Goal: Task Accomplishment & Management: Use online tool/utility

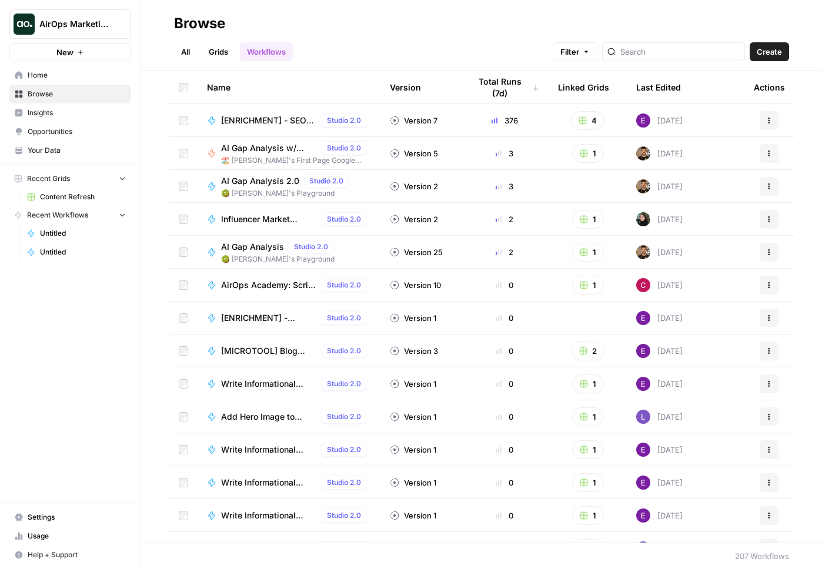
click at [58, 71] on span "Home" at bounding box center [77, 75] width 98 height 11
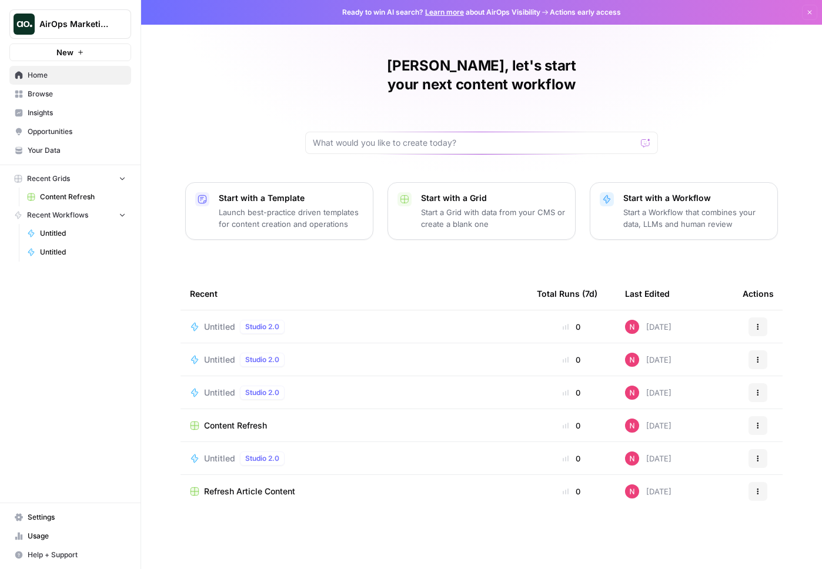
click at [72, 202] on link "Content Refresh" at bounding box center [76, 196] width 109 height 19
click at [81, 200] on span "Content Refresh" at bounding box center [83, 197] width 86 height 11
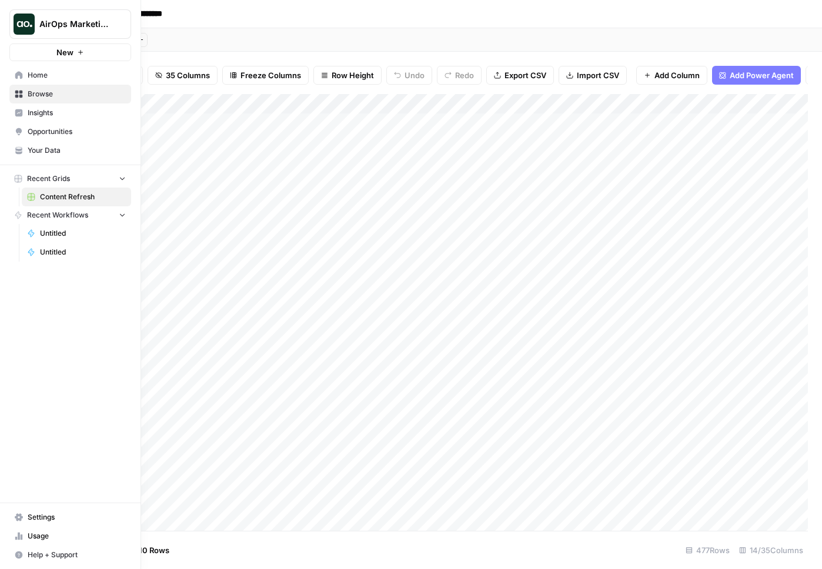
click at [53, 121] on link "Insights" at bounding box center [70, 112] width 122 height 19
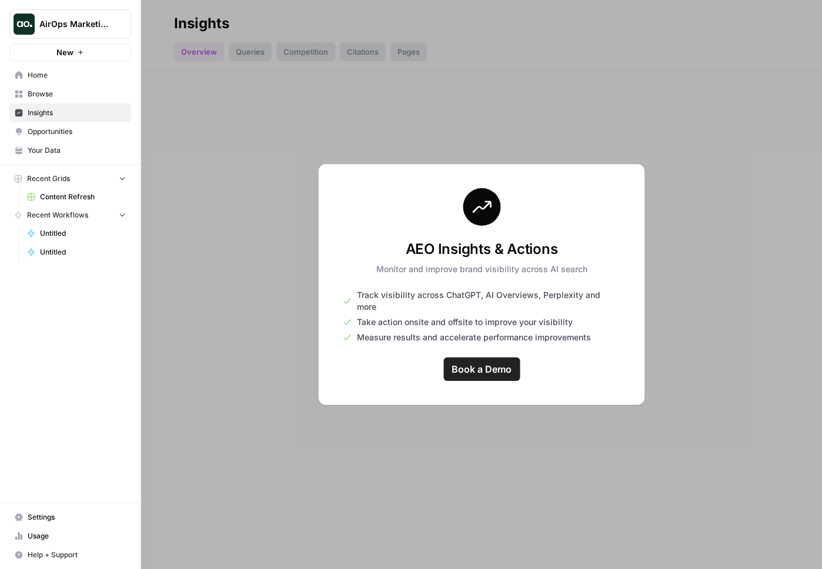
click at [53, 127] on span "Opportunities" at bounding box center [77, 131] width 98 height 11
click at [56, 21] on span "AirOps Marketing" at bounding box center [74, 24] width 71 height 12
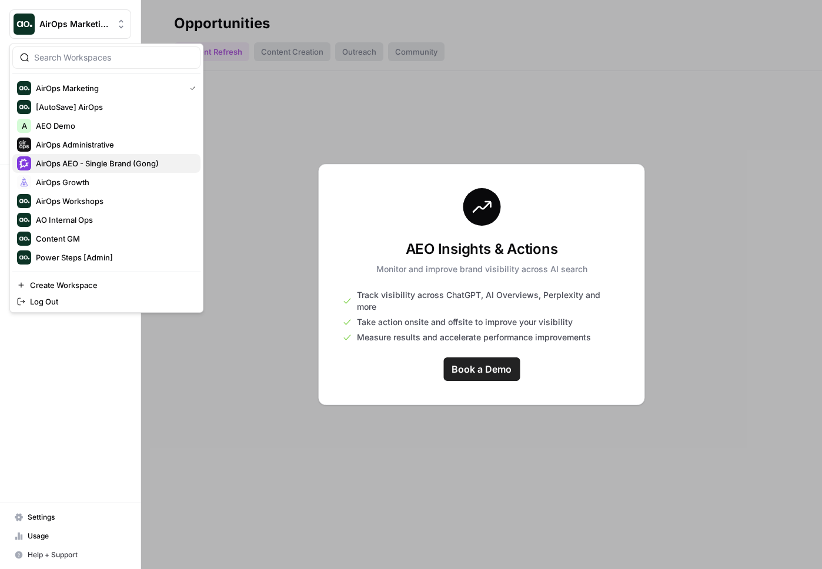
click at [122, 157] on span "AirOps AEO - Single Brand (Gong)" at bounding box center [113, 163] width 155 height 12
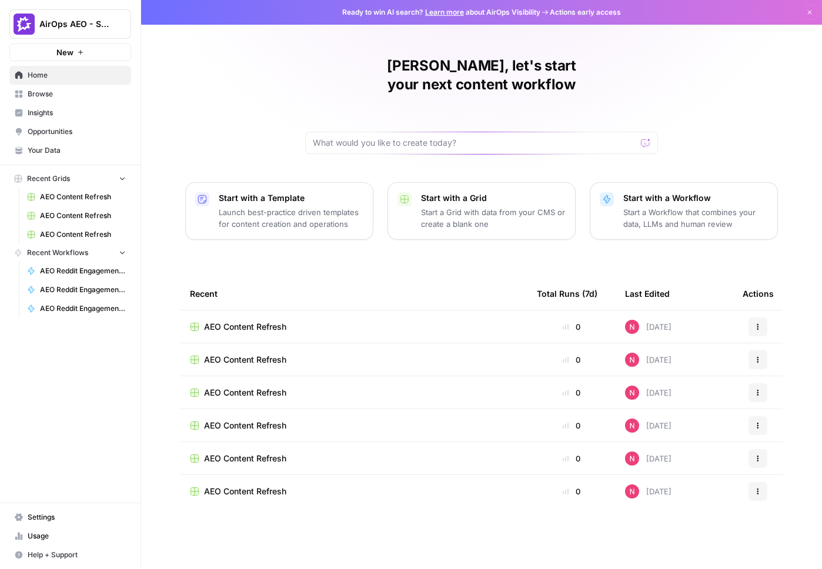
click at [82, 137] on link "Opportunities" at bounding box center [70, 131] width 122 height 19
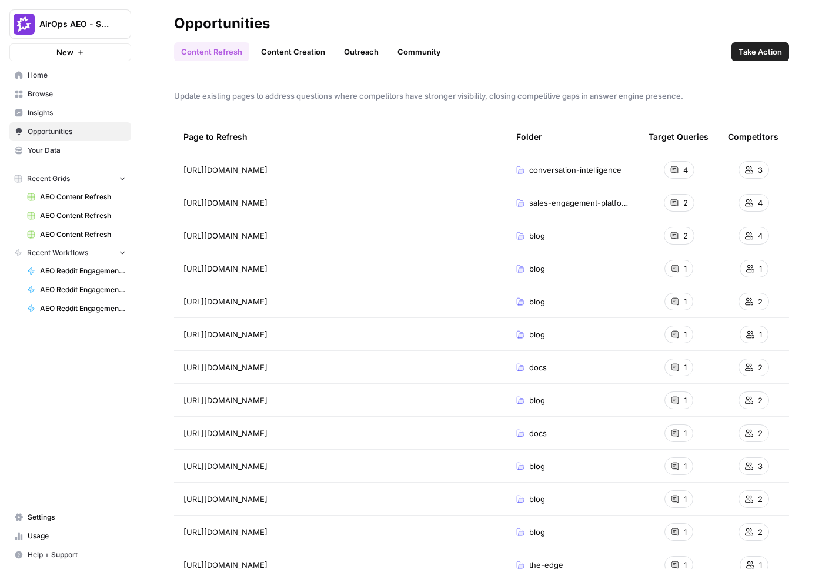
click at [740, 49] on span "Take Action" at bounding box center [759, 52] width 43 height 12
